Goal: Information Seeking & Learning: Find specific fact

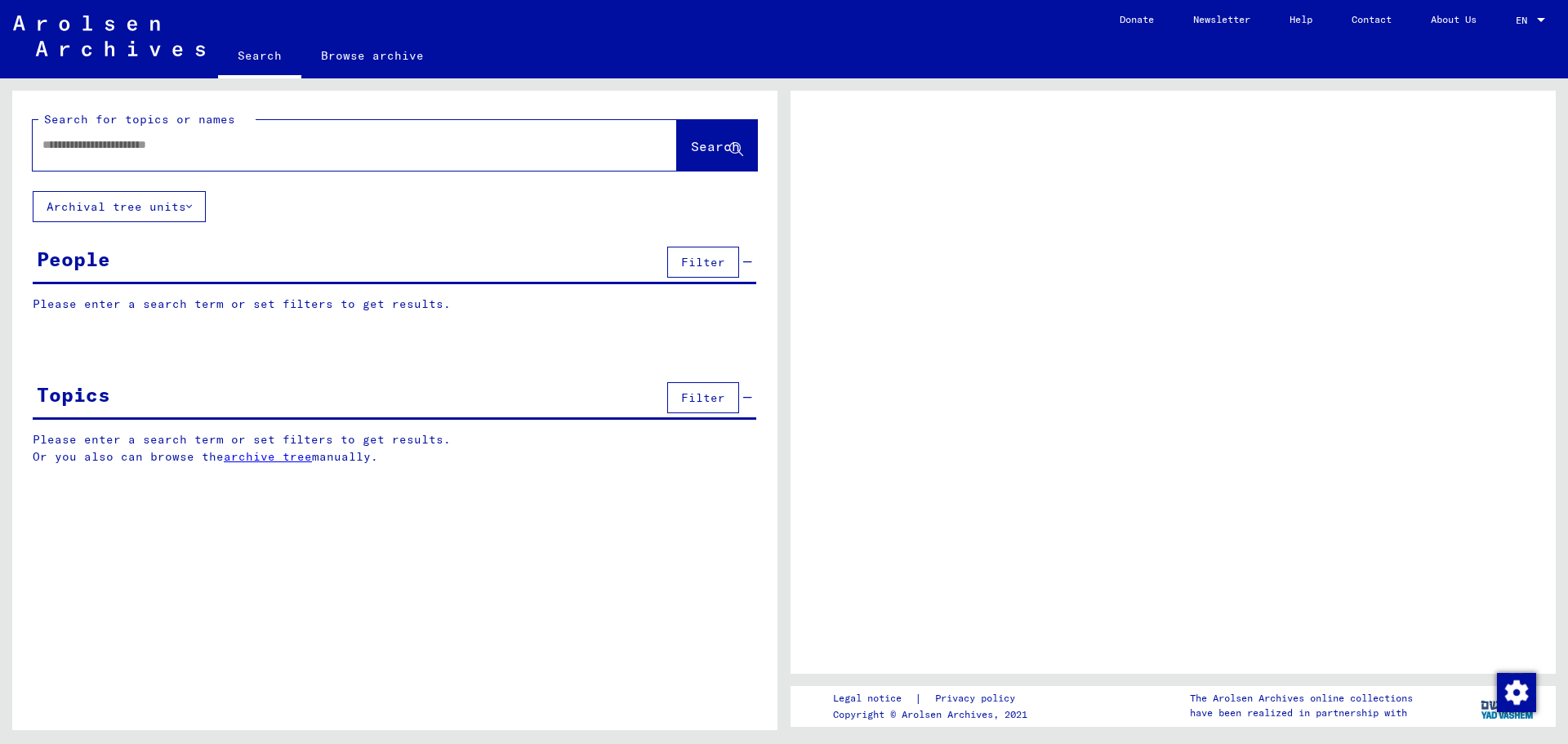
click at [169, 145] on input "text" at bounding box center [340, 145] width 595 height 17
type input "**********"
click at [707, 150] on span "Search" at bounding box center [716, 146] width 49 height 16
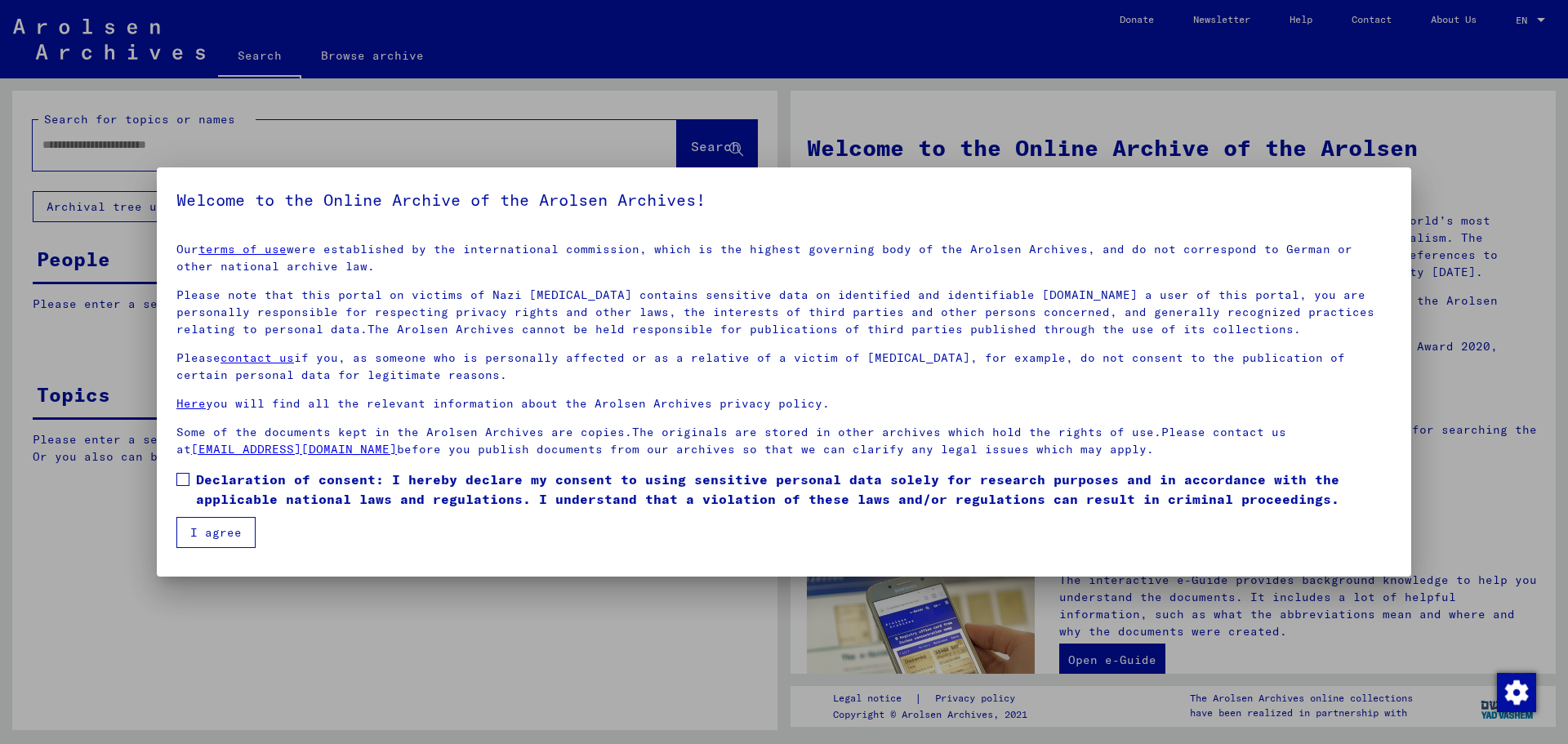
click at [199, 488] on span "Declaration of consent: I hereby declare my consent to using sensitive personal…" at bounding box center [794, 489] width 1195 height 39
click at [201, 527] on button "I agree" at bounding box center [216, 533] width 79 height 31
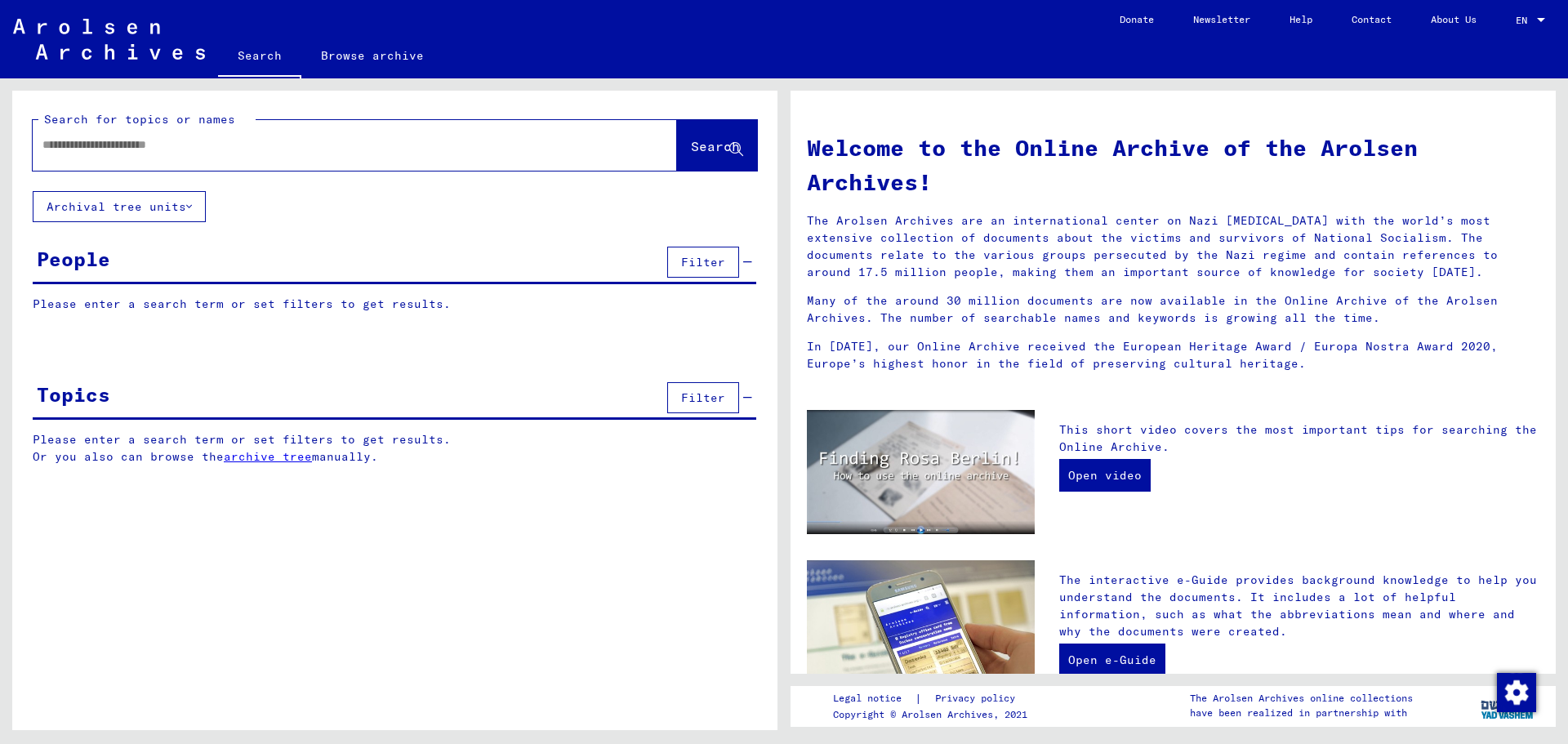
click at [158, 171] on div "Search for topics or names Search" at bounding box center [394, 141] width 765 height 100
click at [155, 152] on input "text" at bounding box center [335, 145] width 586 height 17
type input "**********"
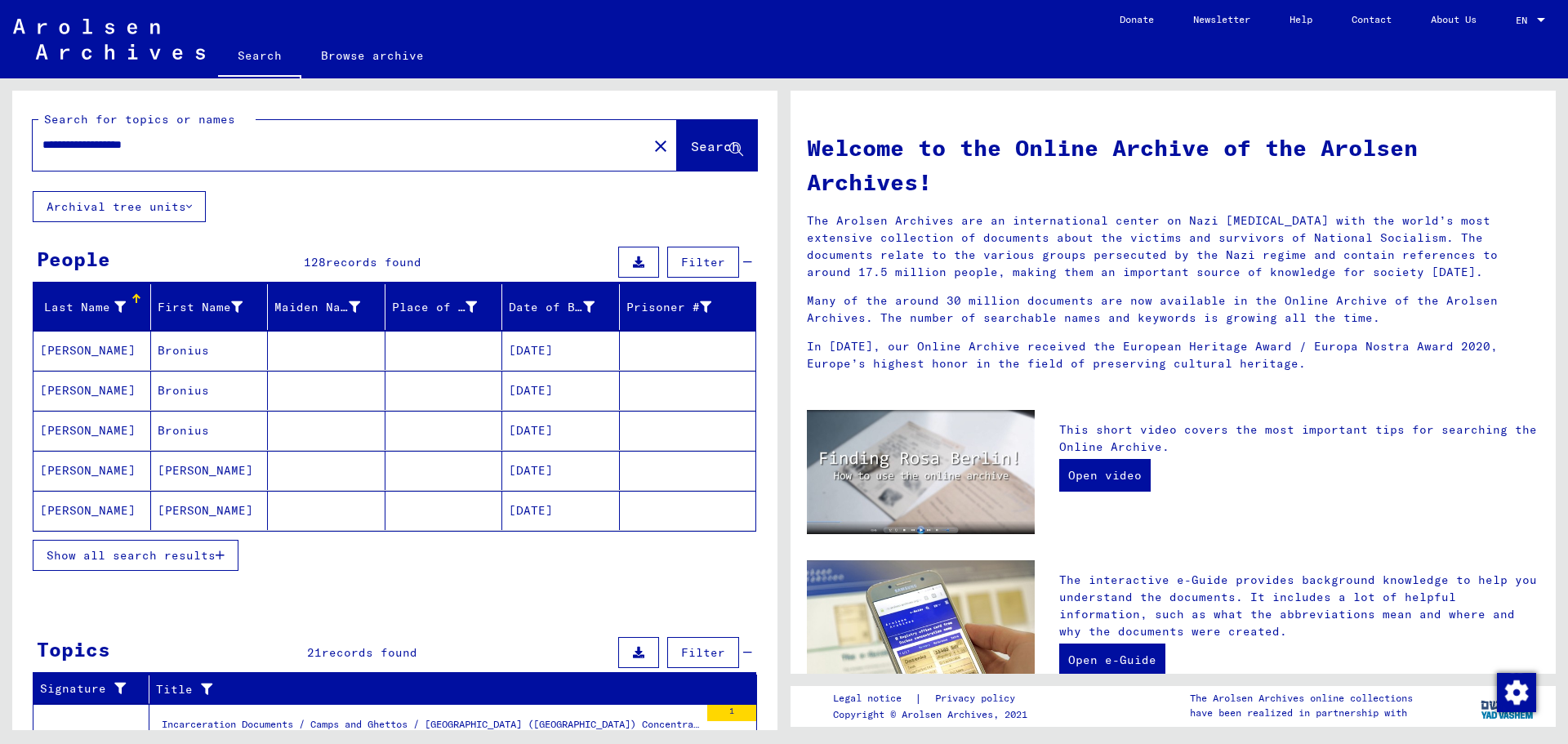
click at [215, 562] on span "Show all search results" at bounding box center [131, 555] width 169 height 14
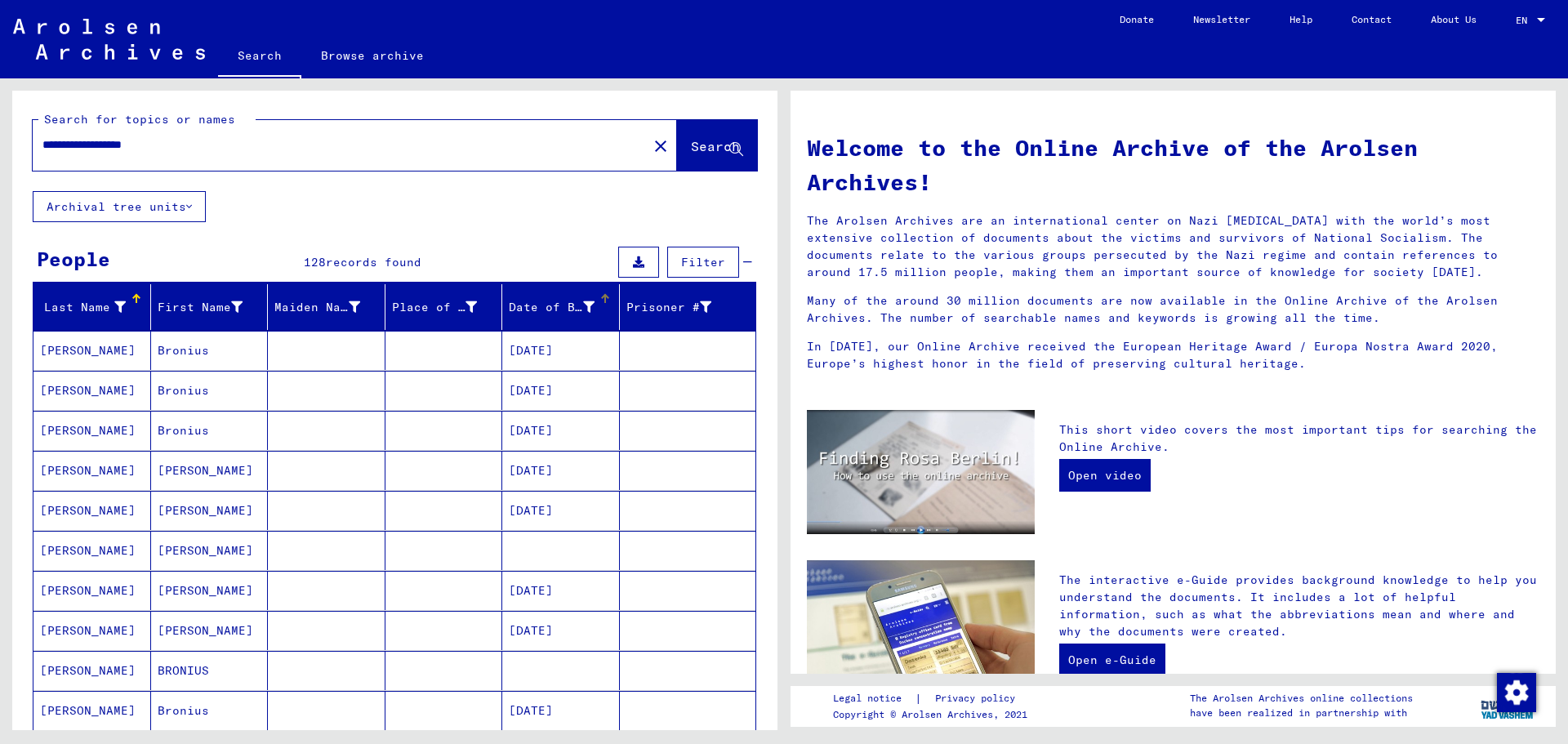
click at [551, 319] on div "Date of Birth" at bounding box center [564, 307] width 110 height 26
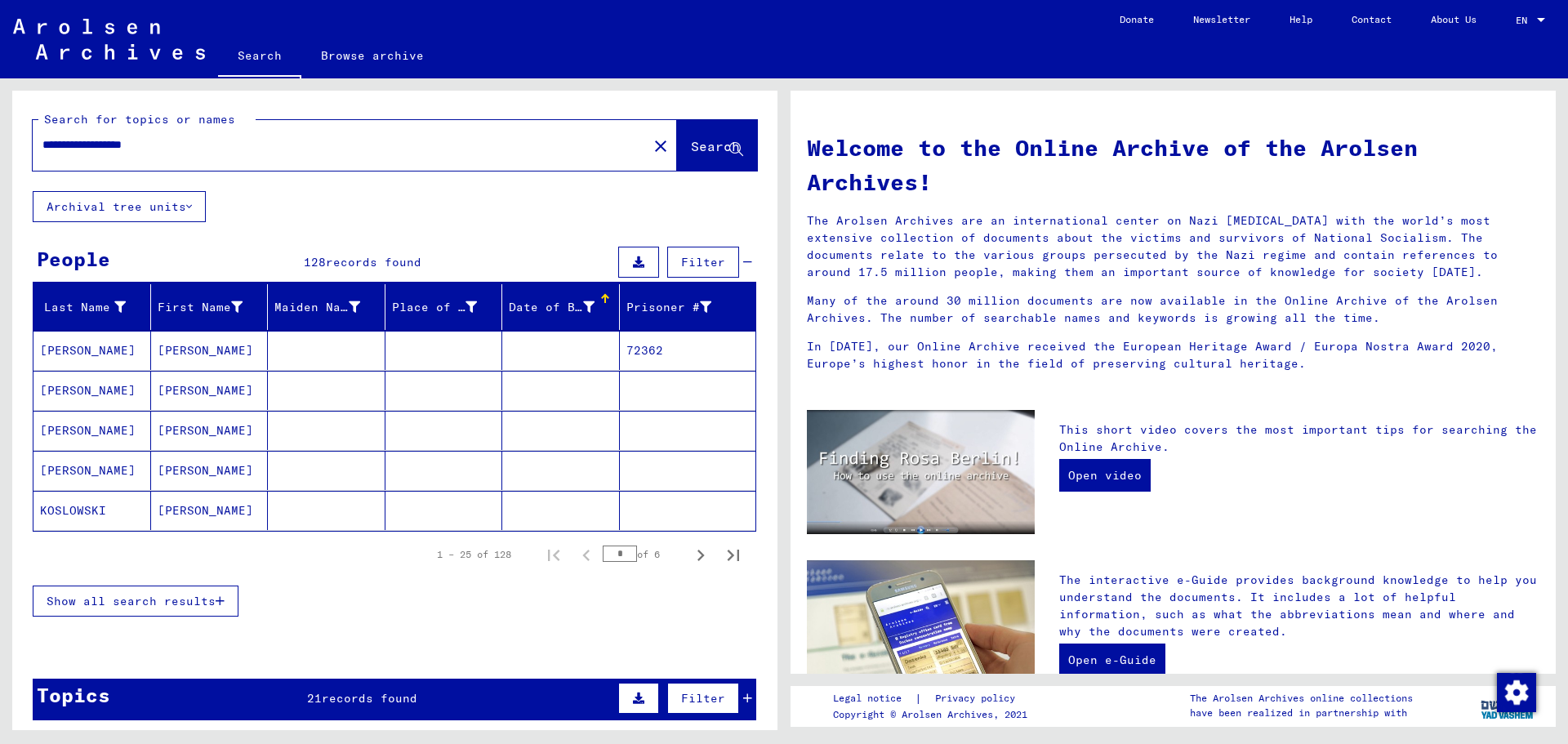
click at [208, 607] on span "Show all search results" at bounding box center [131, 600] width 169 height 14
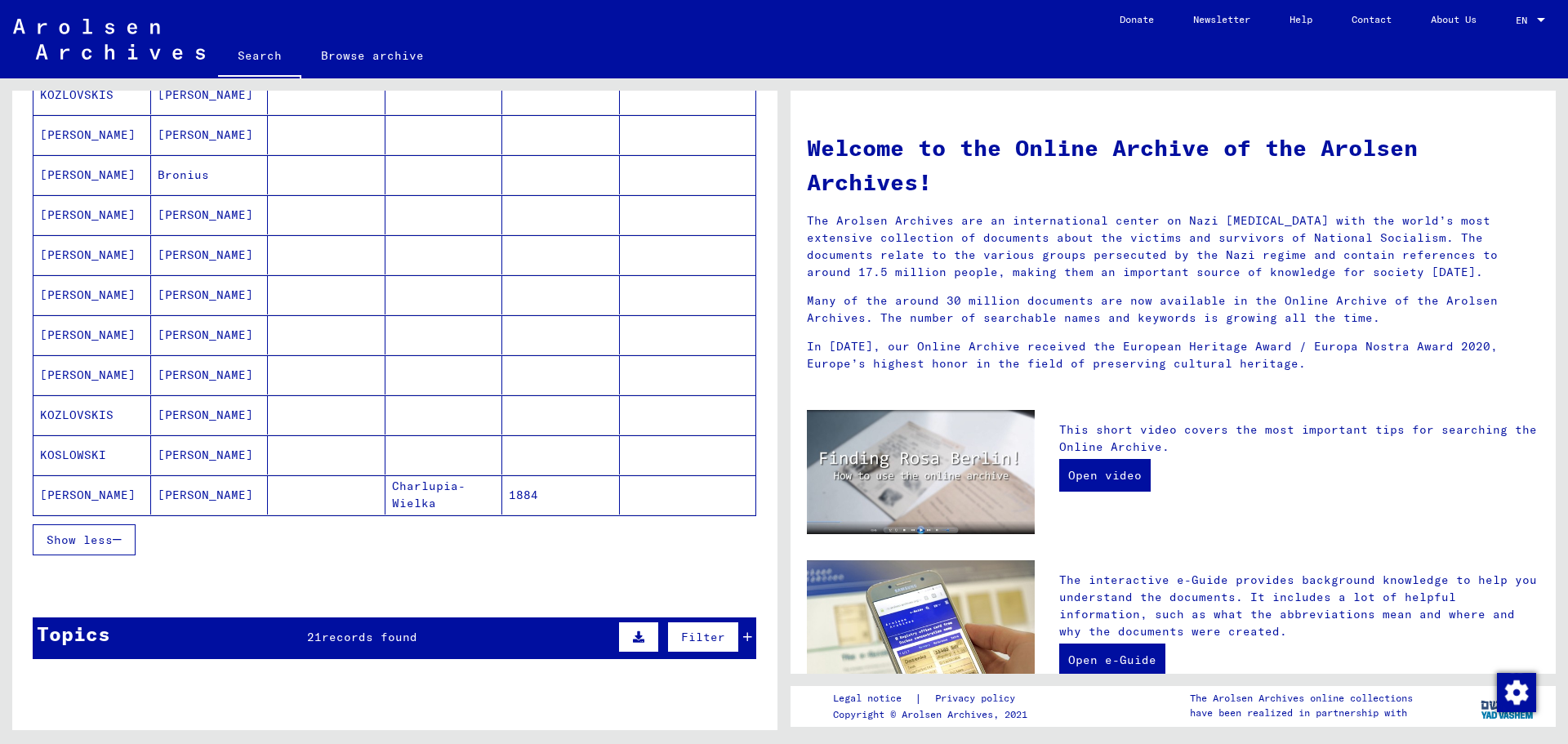
scroll to position [817, 0]
click at [570, 490] on mat-cell "1884" at bounding box center [560, 494] width 117 height 39
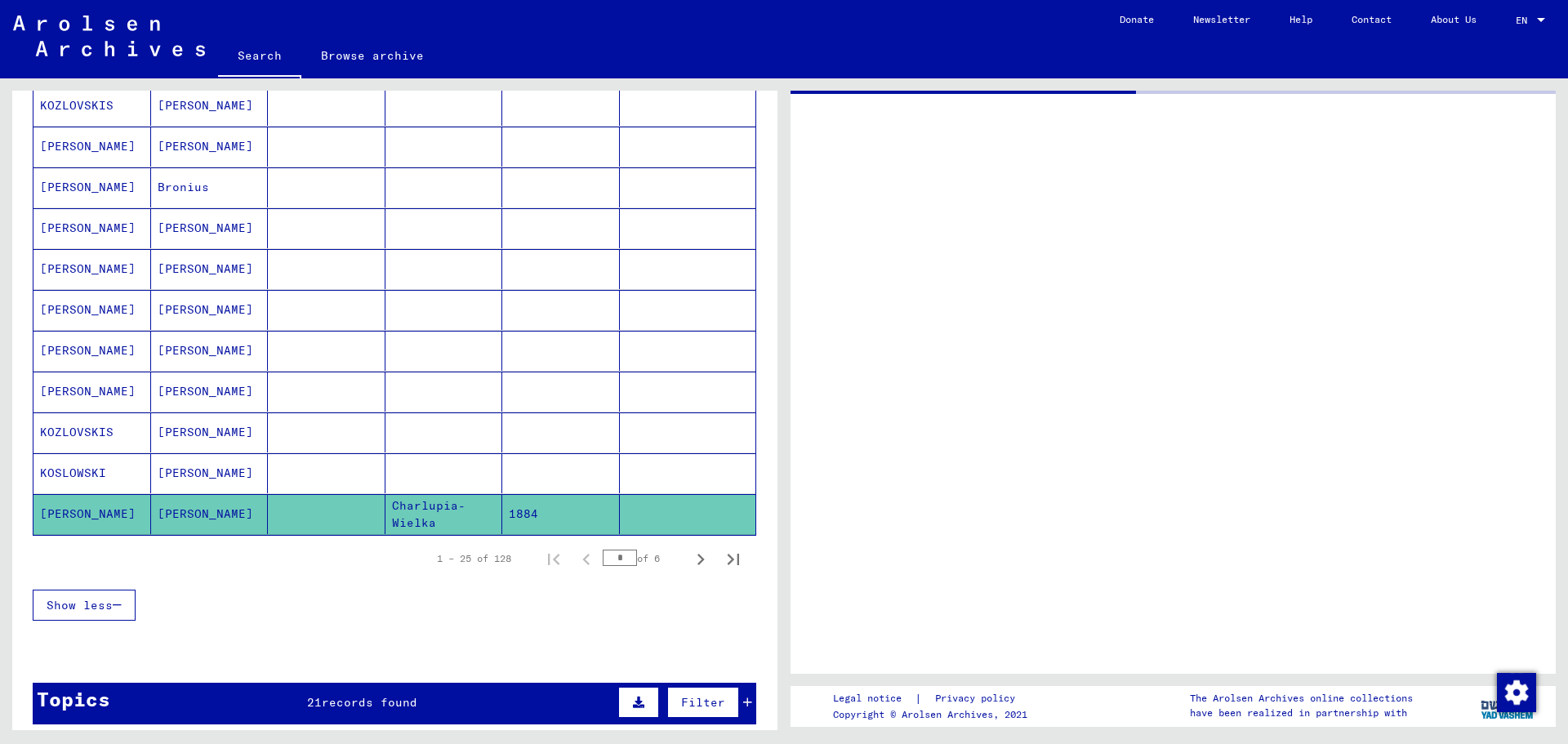
scroll to position [828, 0]
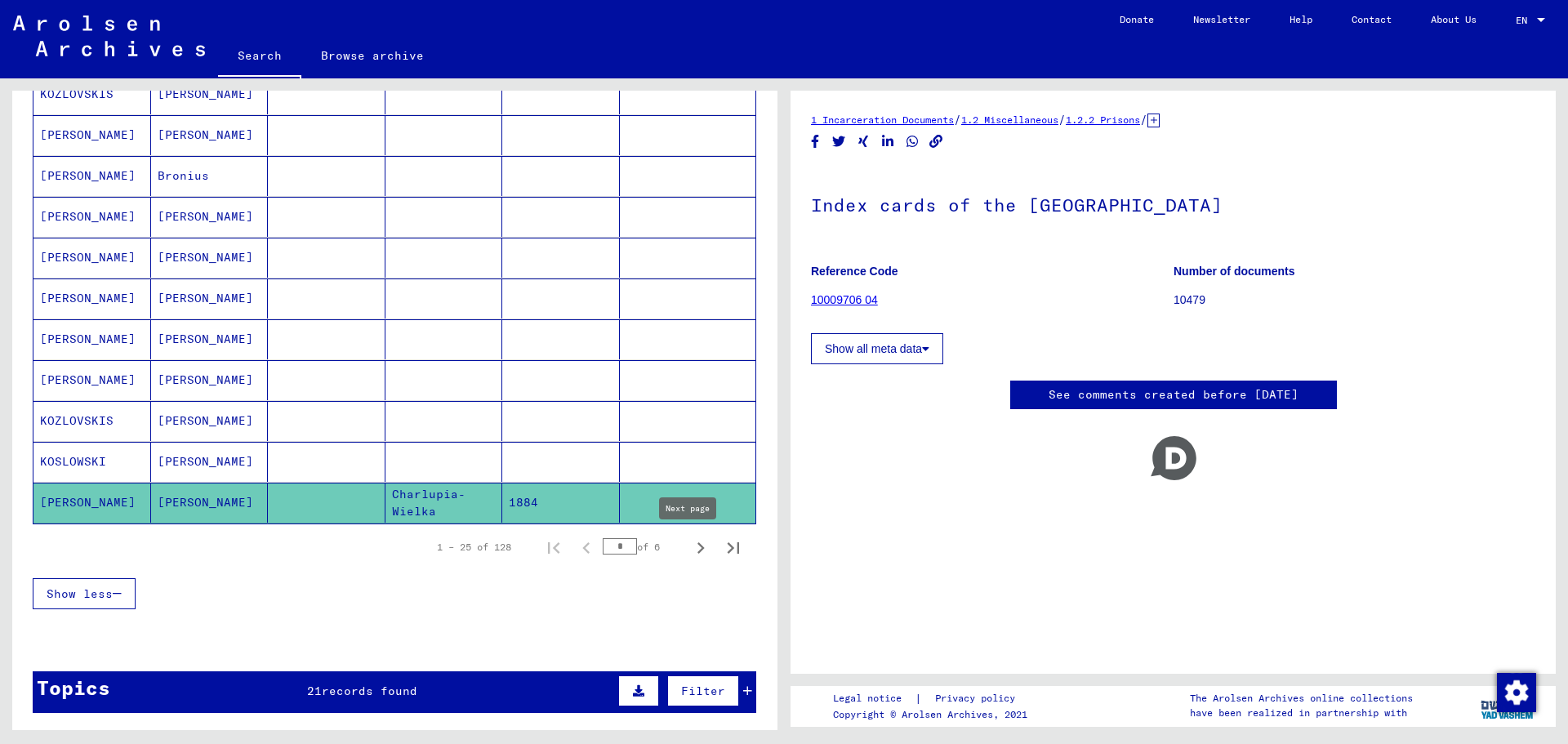
click at [697, 548] on icon "Next page" at bounding box center [700, 548] width 8 height 11
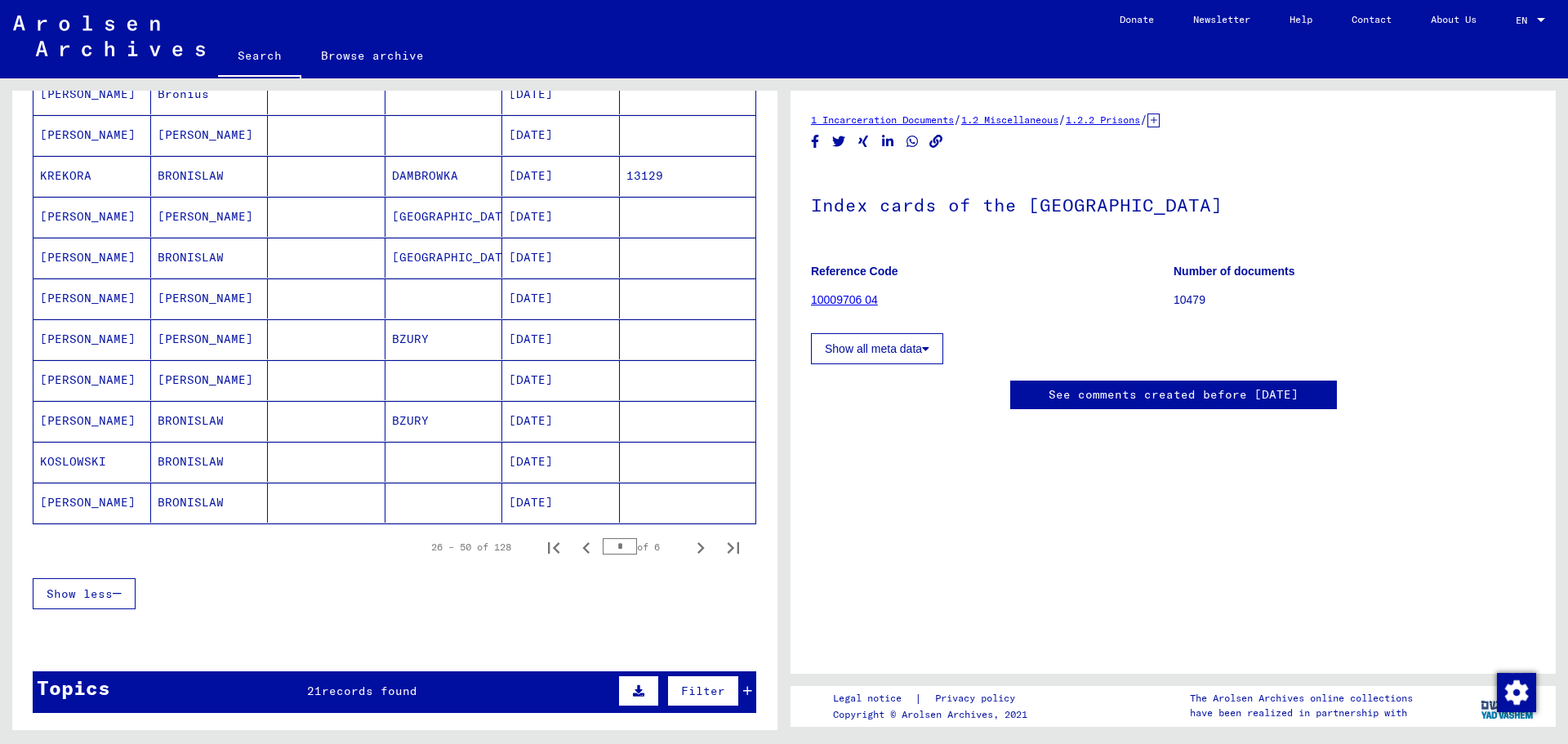
click at [697, 548] on icon "Next page" at bounding box center [700, 548] width 8 height 11
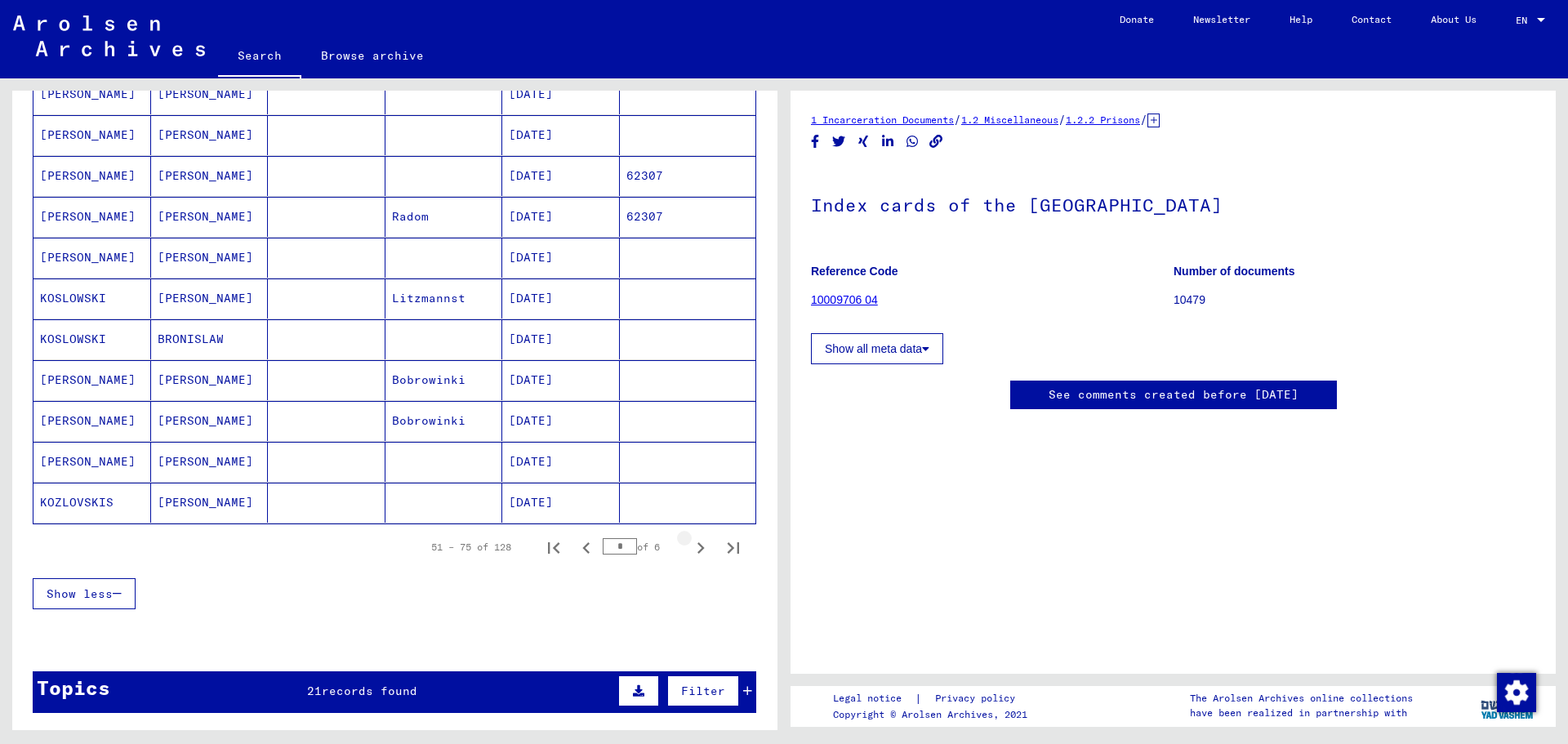
click at [697, 548] on icon "Next page" at bounding box center [700, 548] width 8 height 11
drag, startPoint x: 684, startPoint y: 541, endPoint x: 684, endPoint y: 554, distance: 13.0
click at [689, 554] on icon "Next page" at bounding box center [700, 548] width 23 height 23
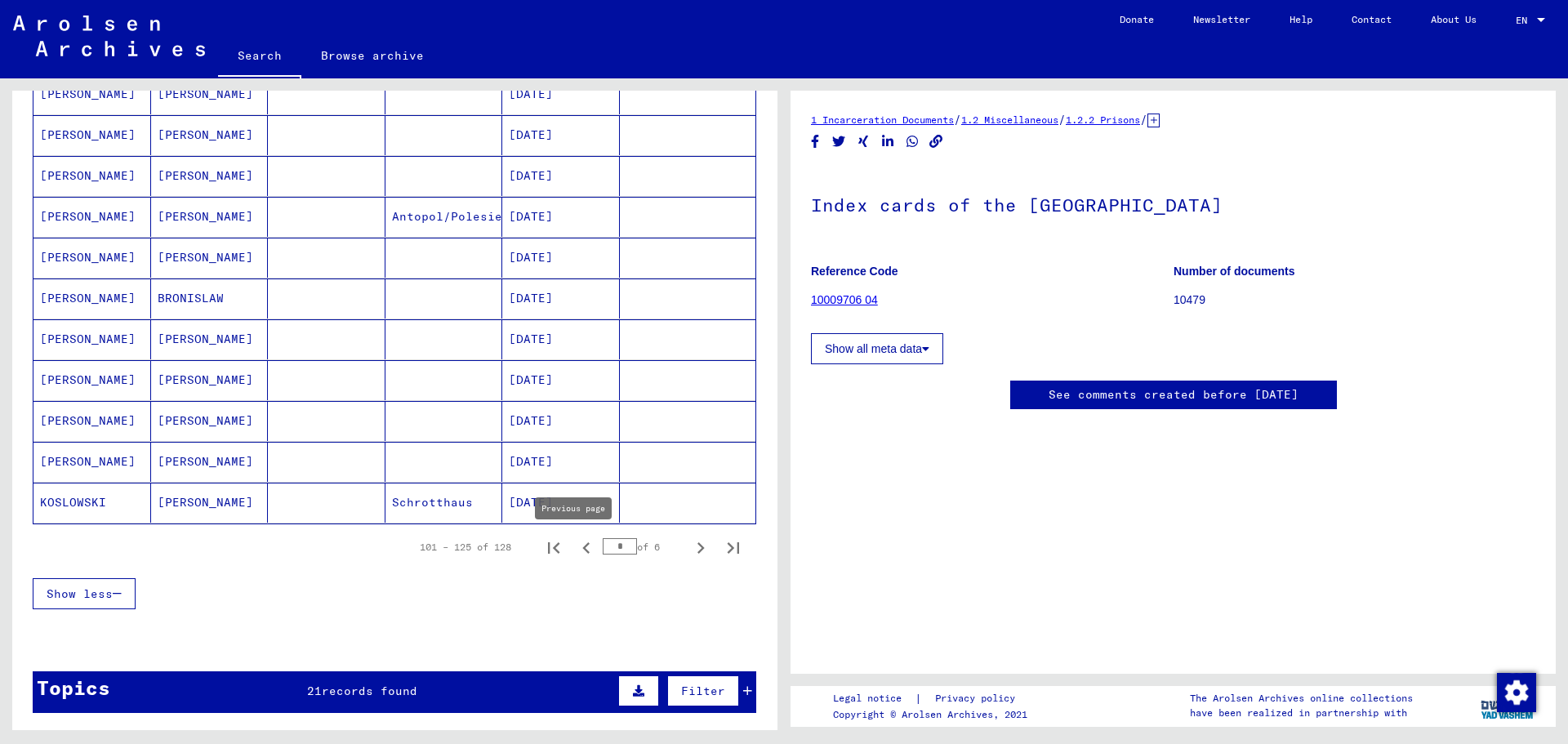
click at [575, 545] on icon "Previous page" at bounding box center [586, 548] width 23 height 23
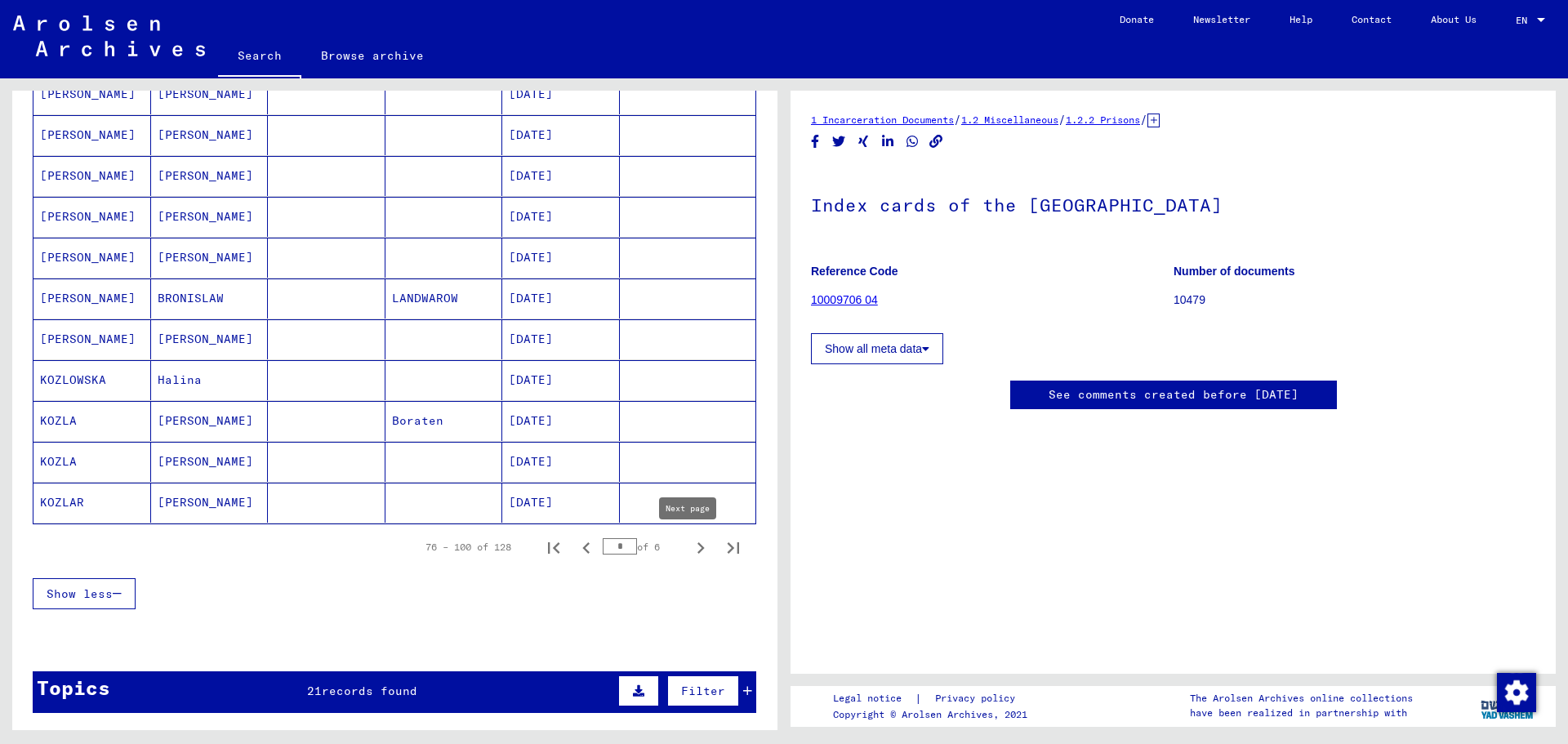
click at [697, 550] on icon "Next page" at bounding box center [700, 548] width 8 height 11
type input "*"
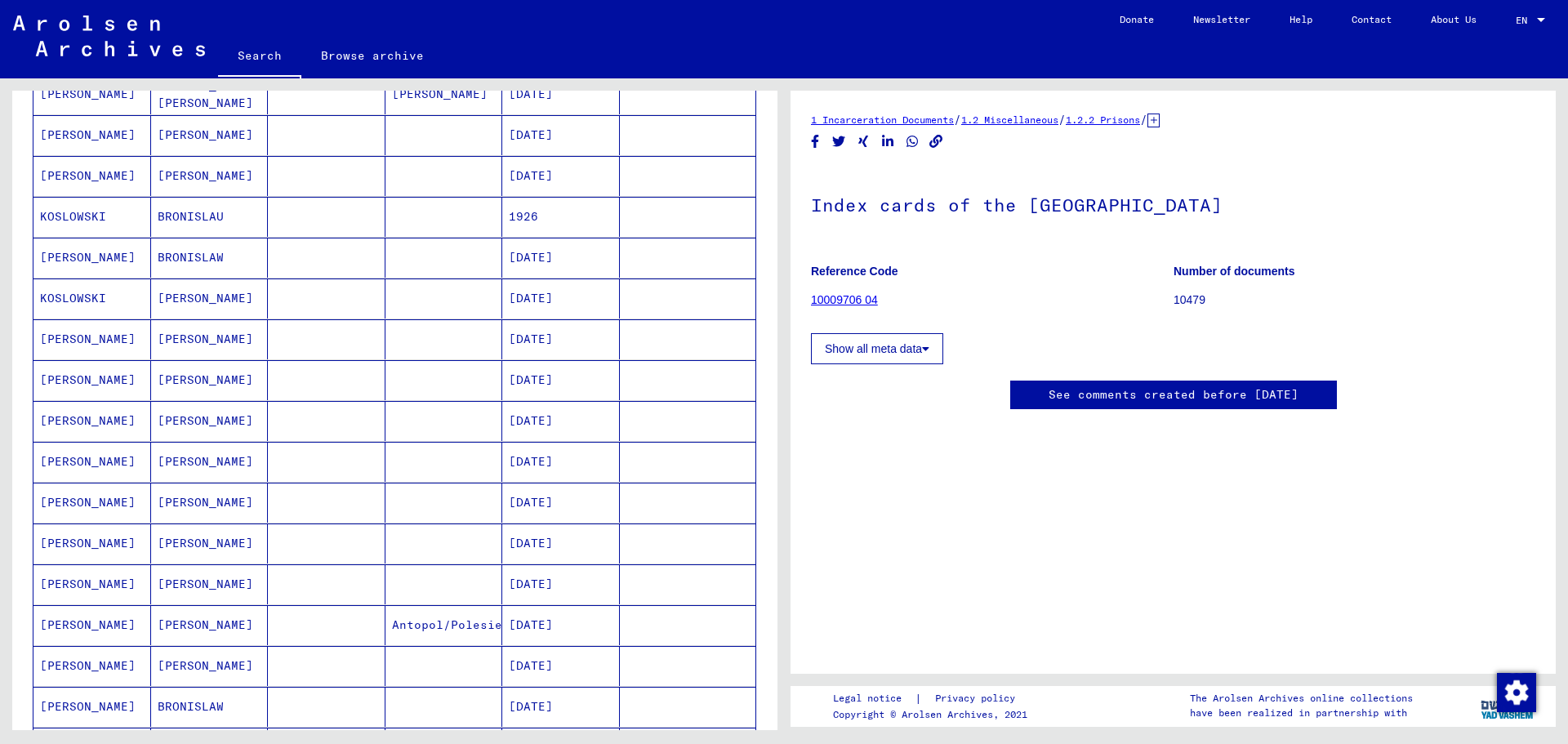
scroll to position [0, 0]
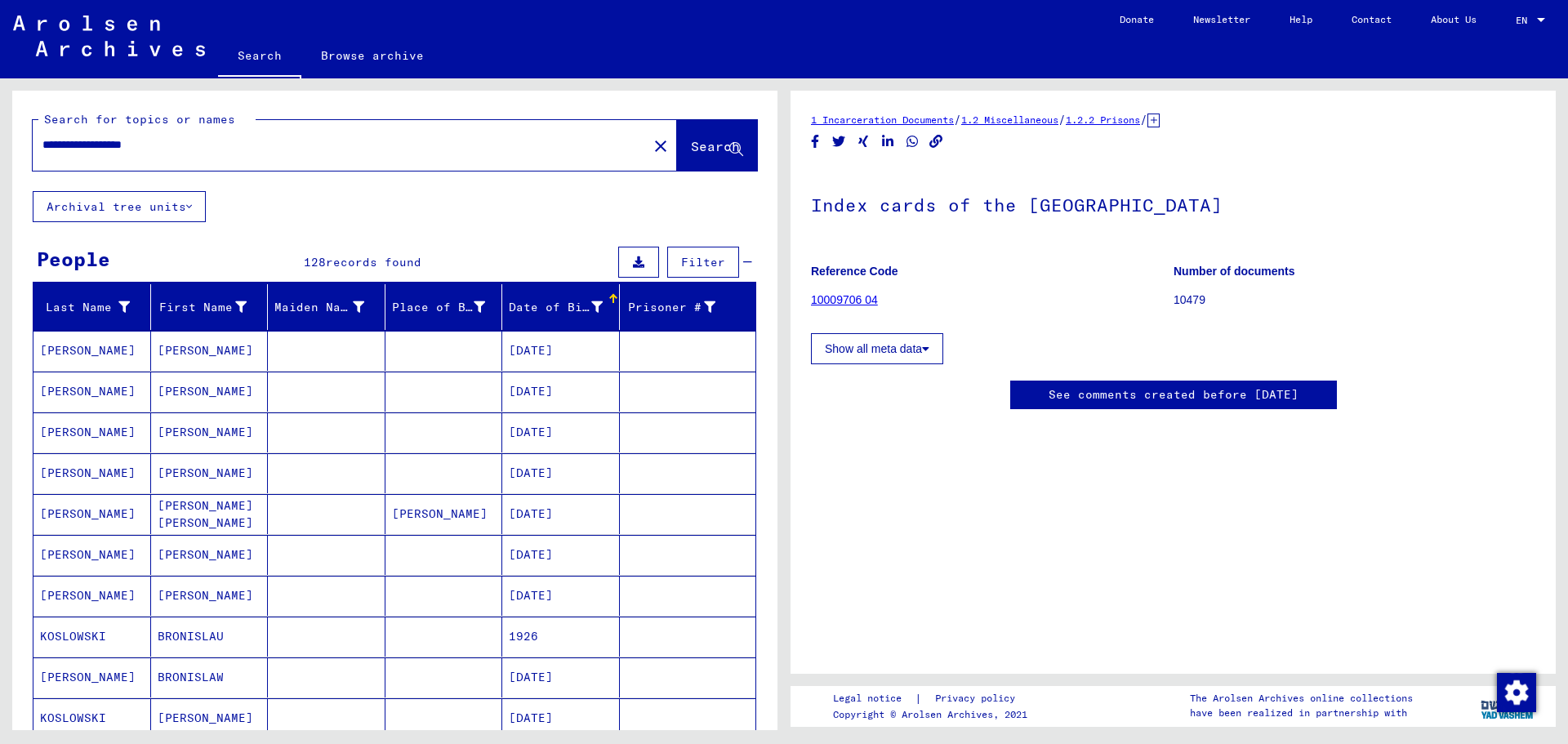
click at [560, 355] on mat-cell "[DATE]" at bounding box center [560, 351] width 117 height 40
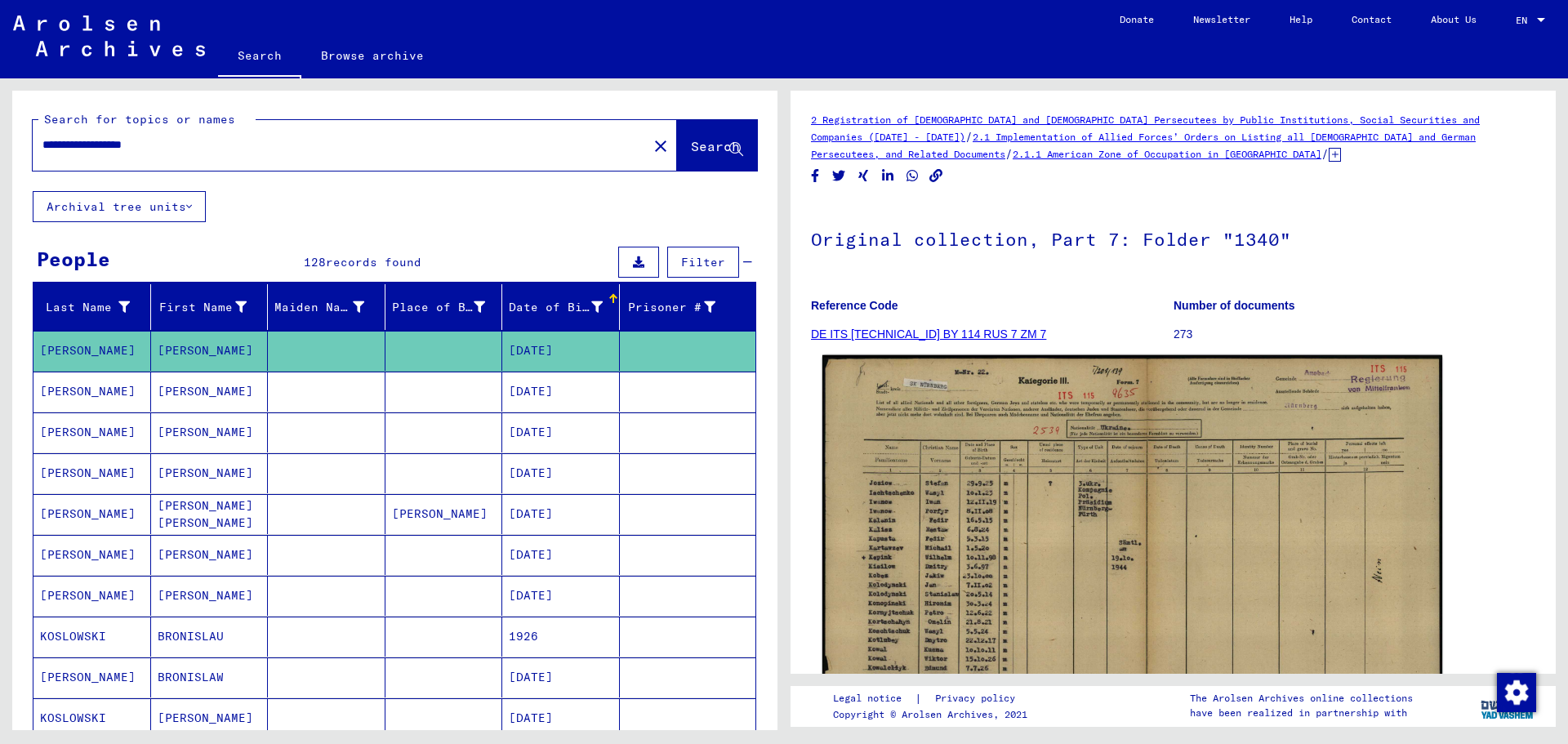
click at [990, 442] on img at bounding box center [1132, 577] width 620 height 443
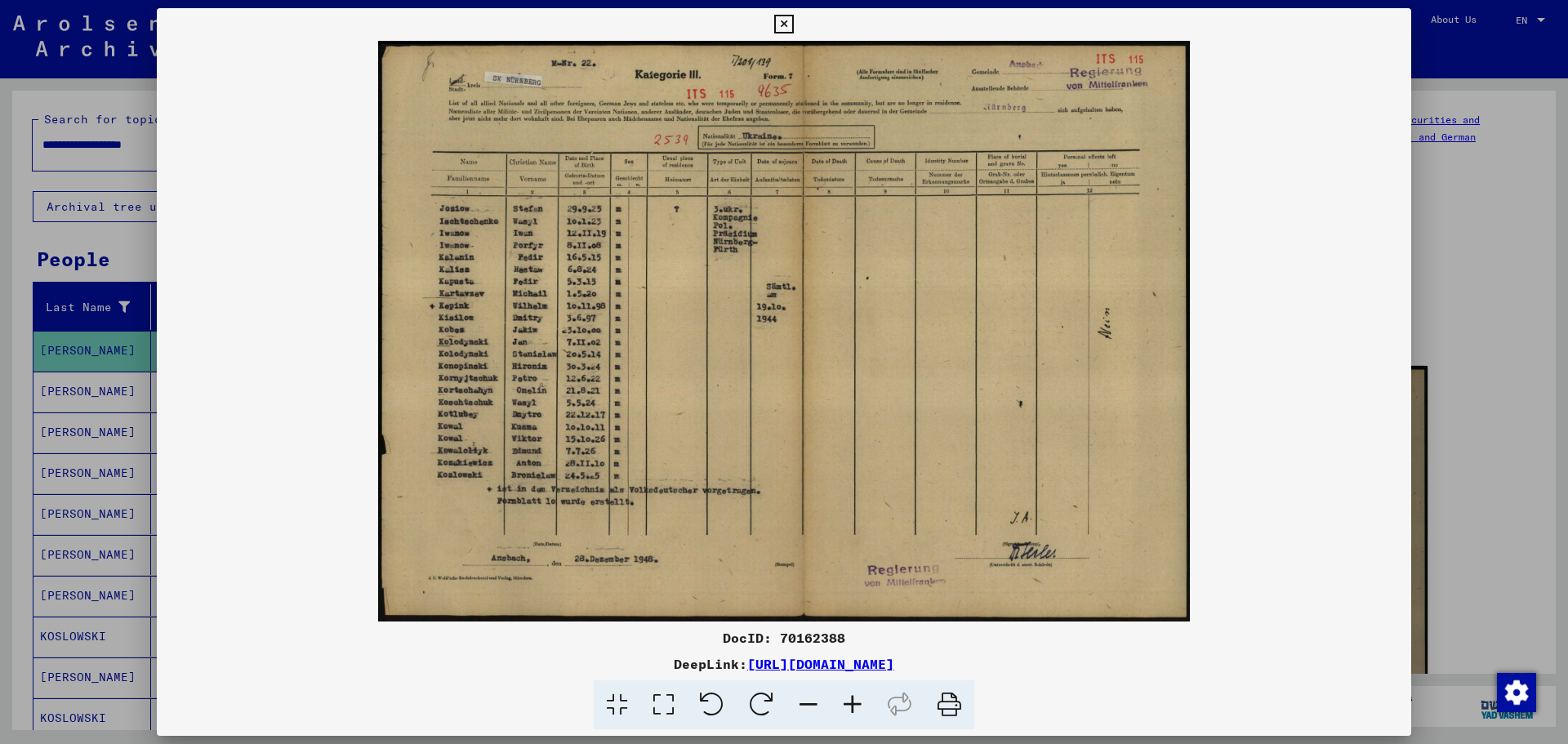
click at [778, 26] on icon at bounding box center [784, 24] width 19 height 20
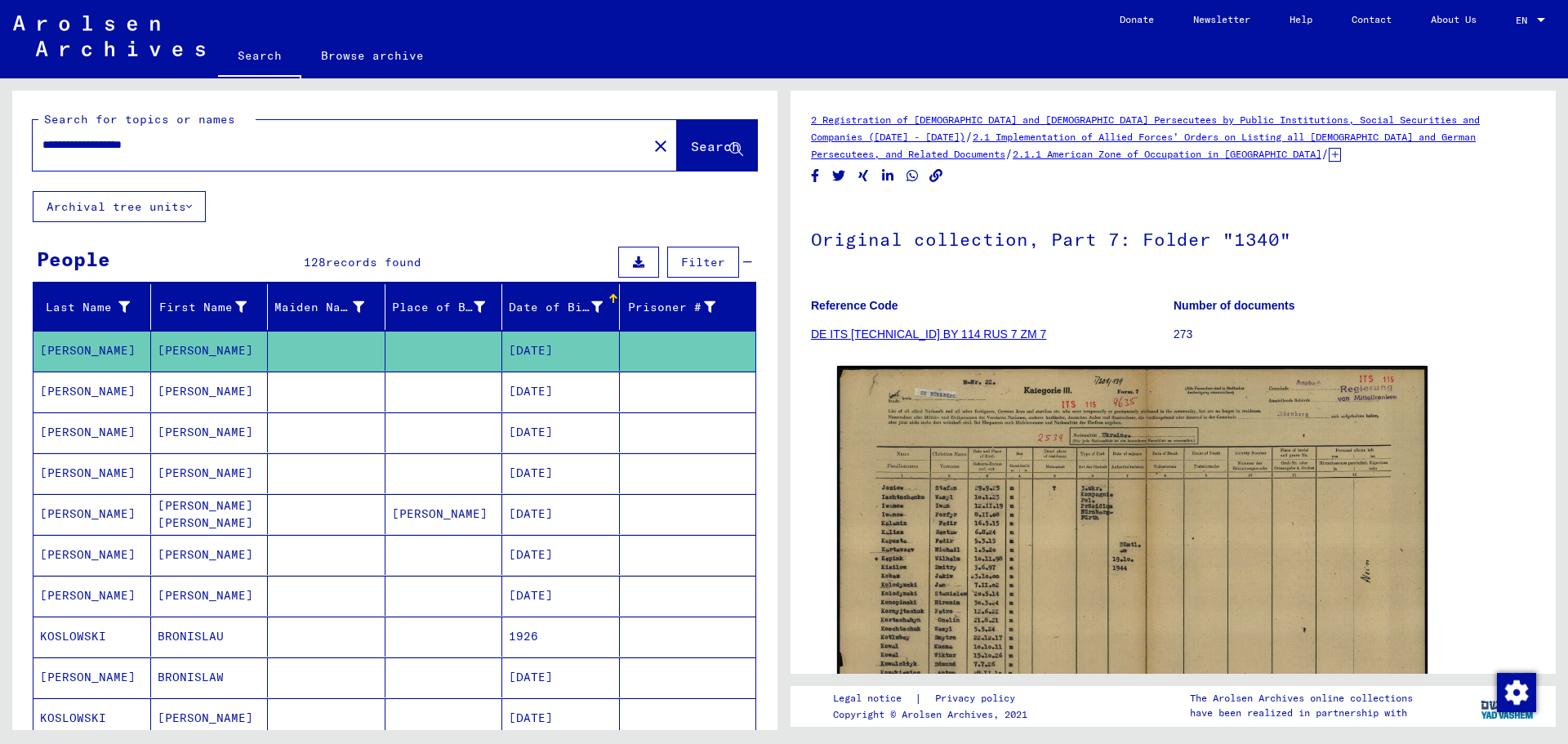
click at [564, 550] on mat-cell "[DATE]" at bounding box center [560, 555] width 117 height 40
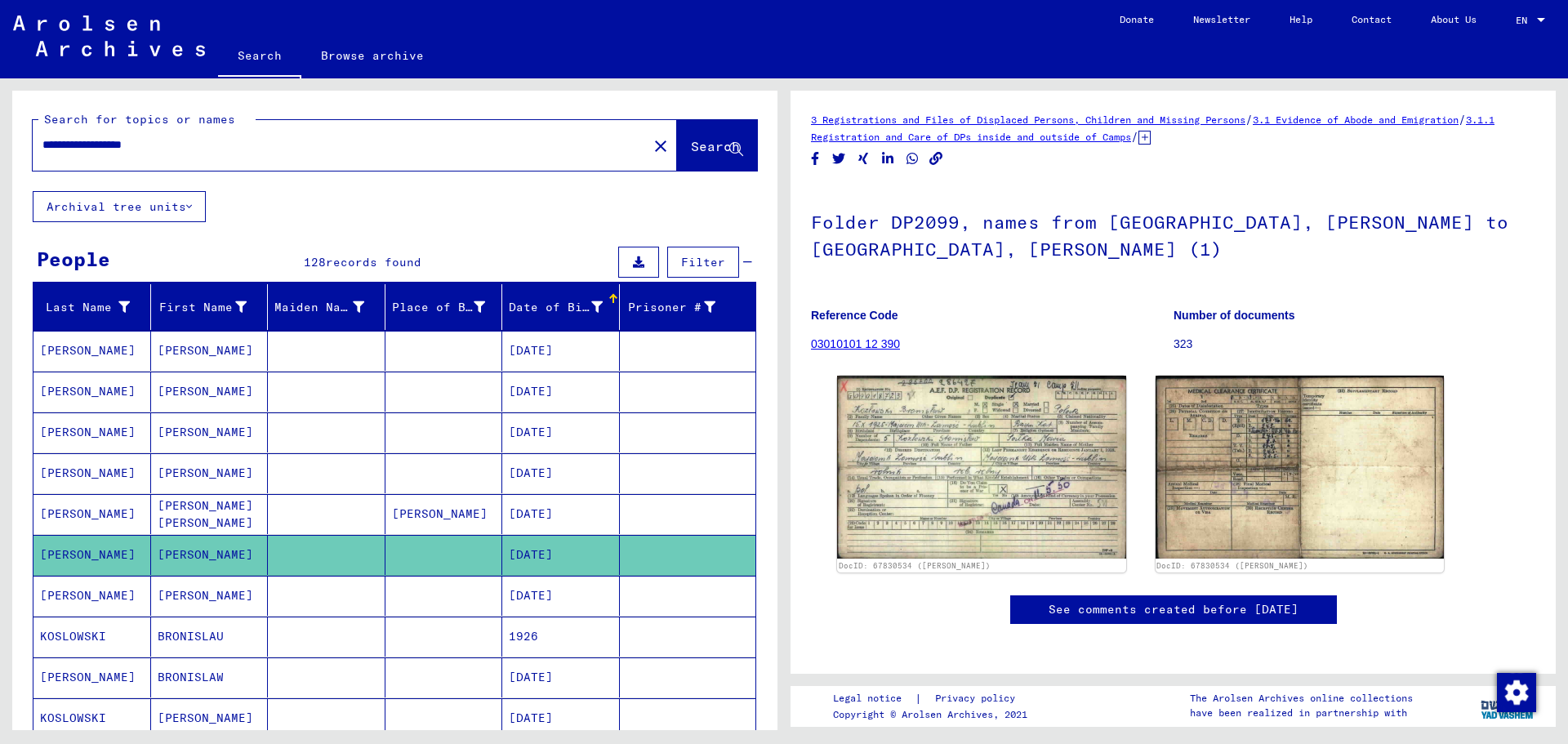
click at [593, 593] on mat-cell "[DATE]" at bounding box center [560, 595] width 117 height 40
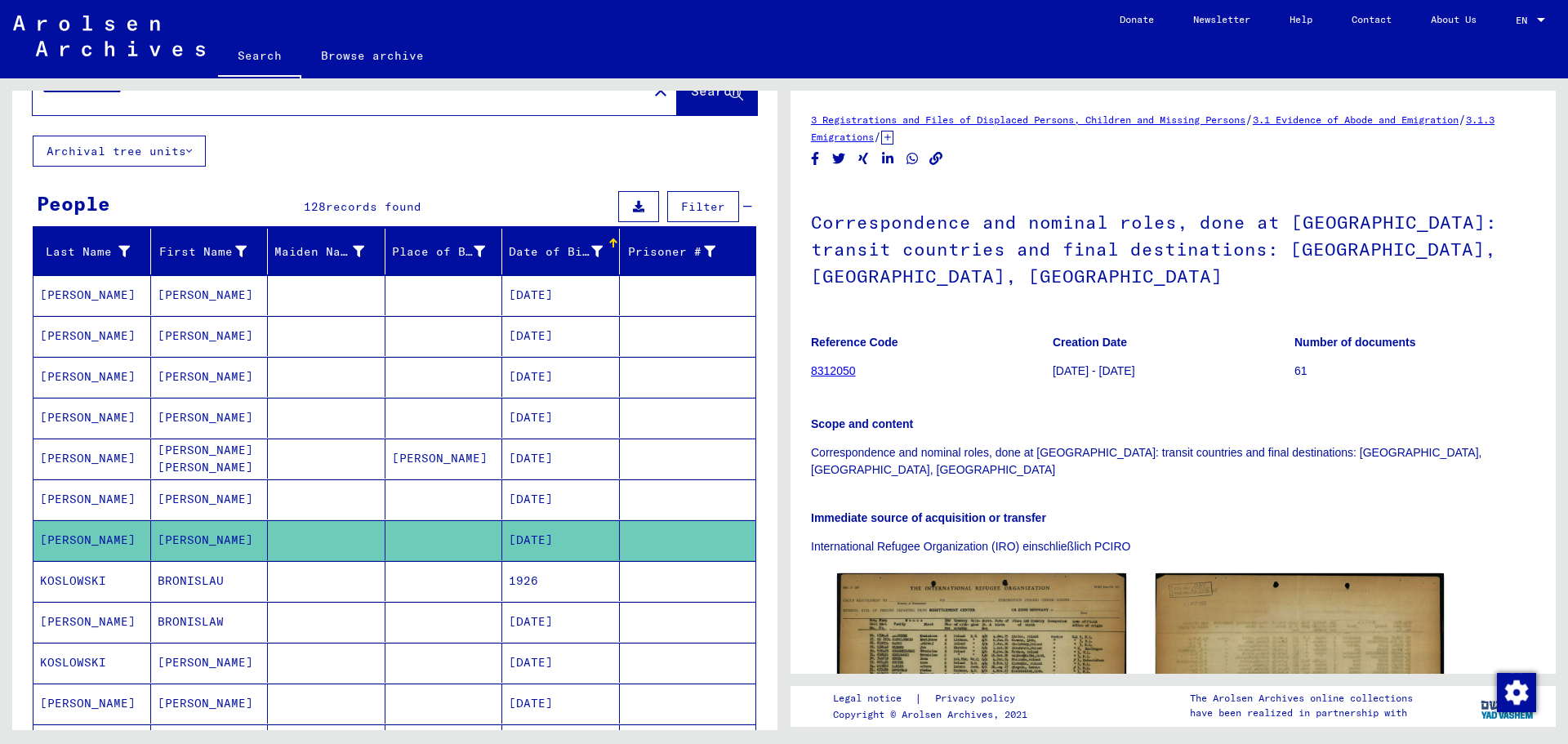
scroll to position [82, 0]
